Goal: Information Seeking & Learning: Check status

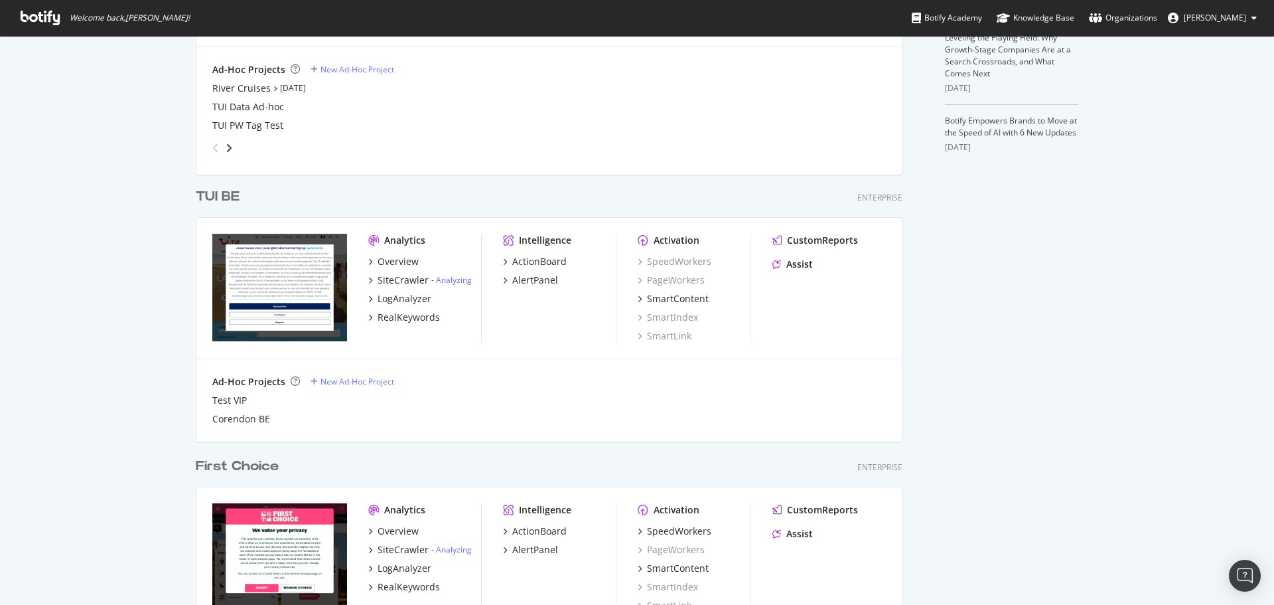
scroll to position [608, 0]
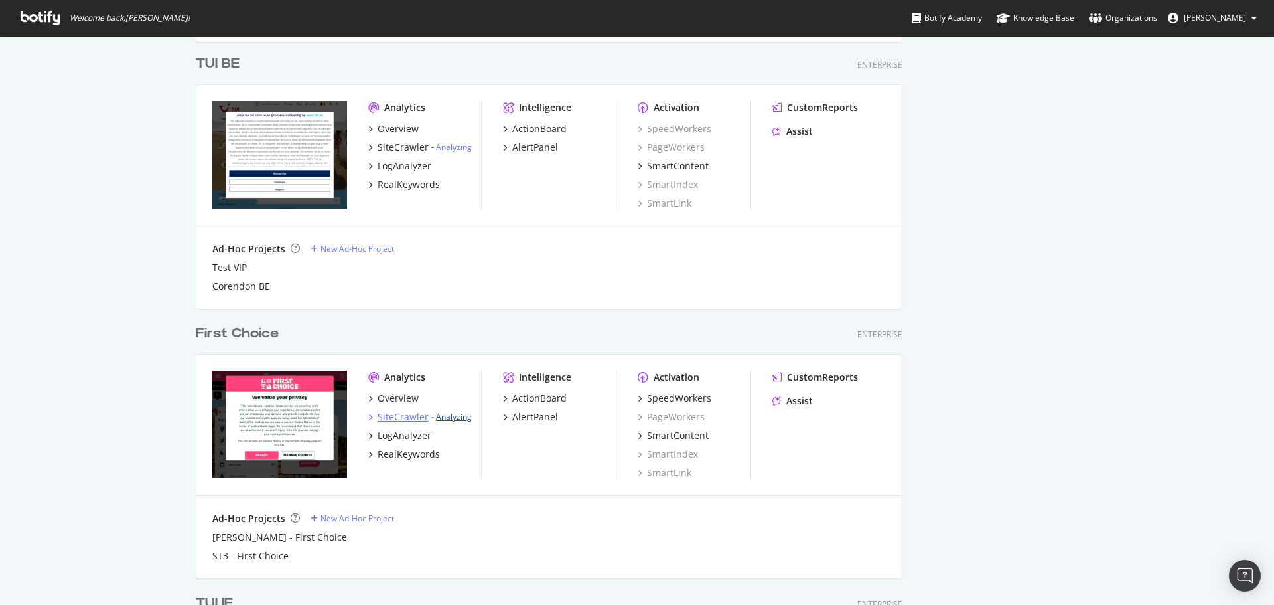
click at [439, 419] on link "Analyzing" at bounding box center [454, 416] width 36 height 11
